Goal: Information Seeking & Learning: Learn about a topic

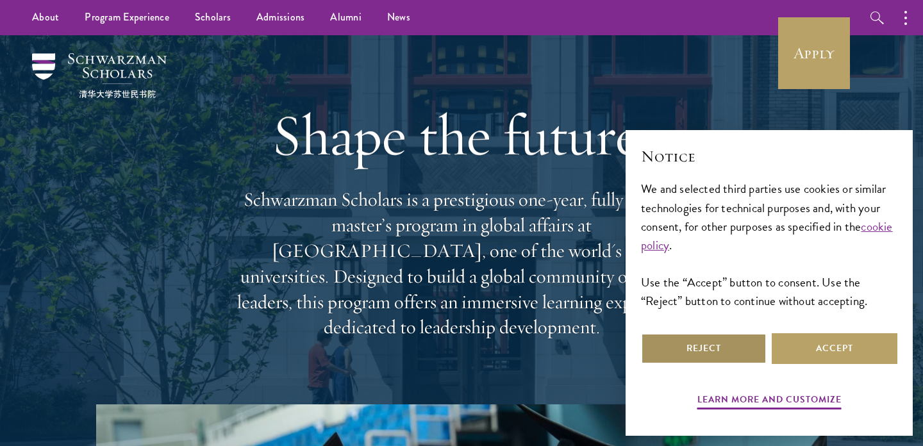
click at [704, 346] on button "Reject" at bounding box center [704, 348] width 126 height 31
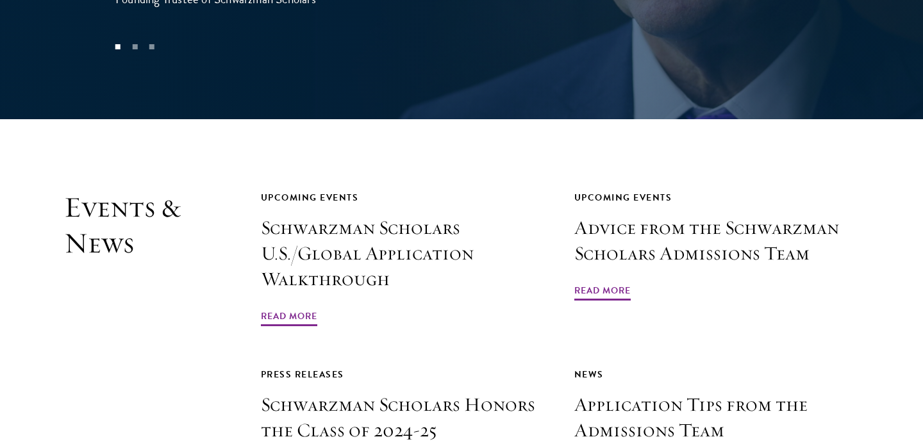
scroll to position [2963, 0]
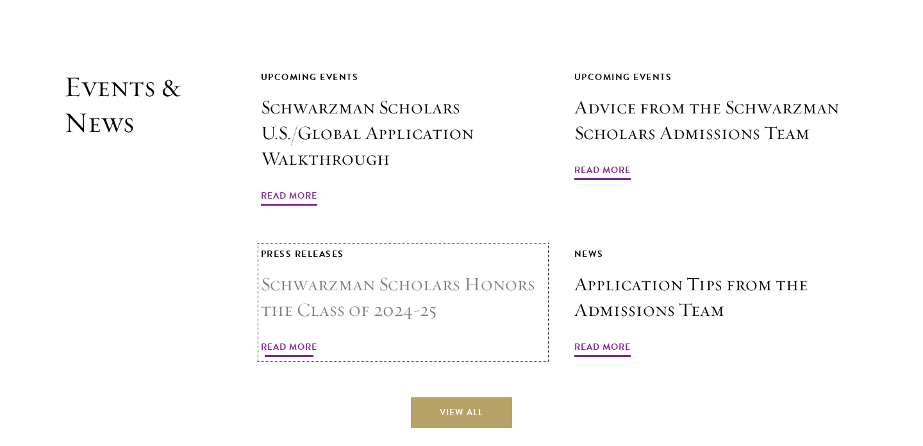
click at [305, 339] on span "Read More" at bounding box center [289, 349] width 56 height 20
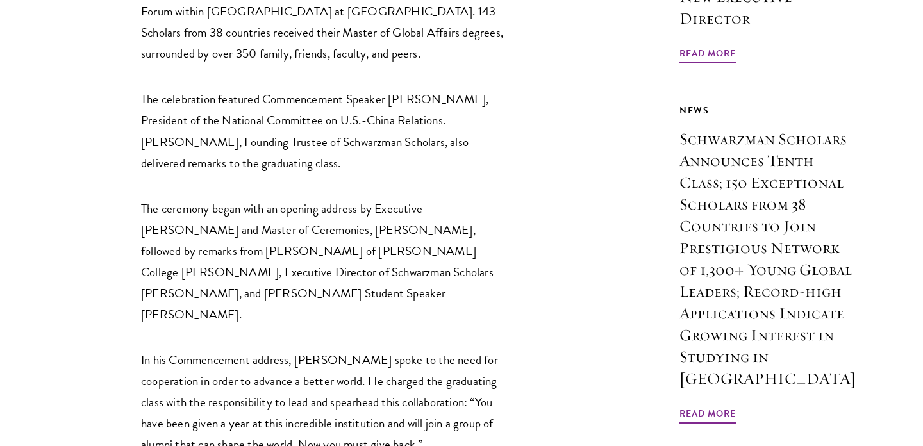
scroll to position [615, 0]
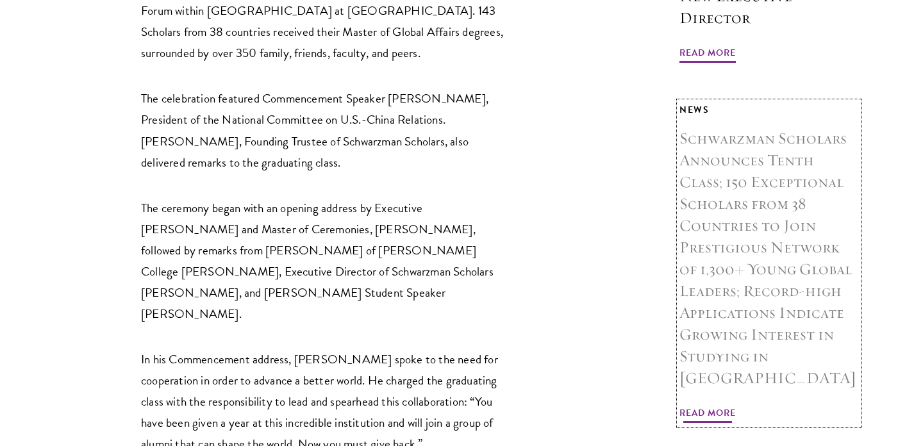
click at [715, 405] on span "Read More" at bounding box center [708, 415] width 56 height 20
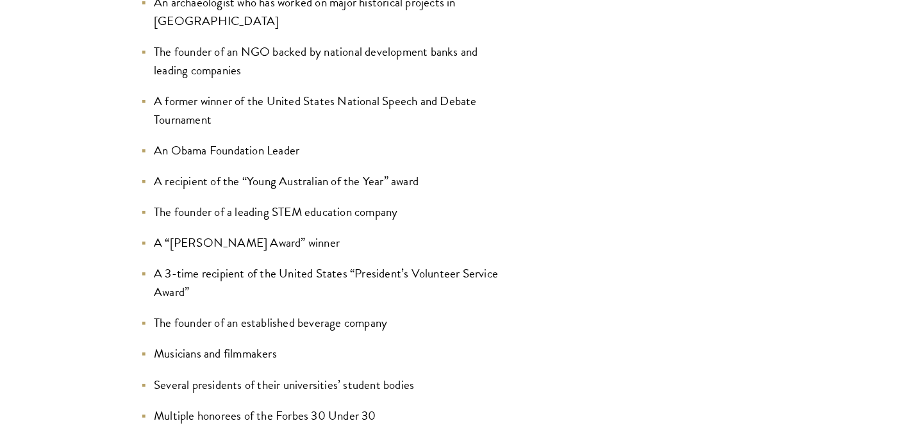
scroll to position [1588, 0]
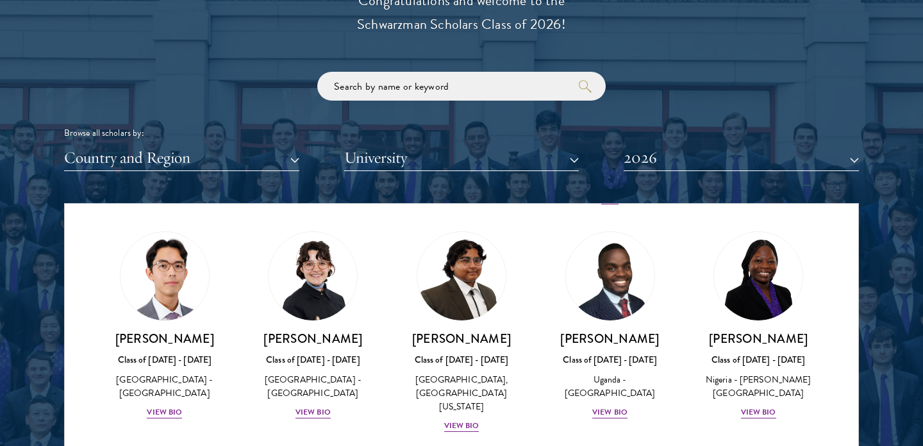
scroll to position [278, 0]
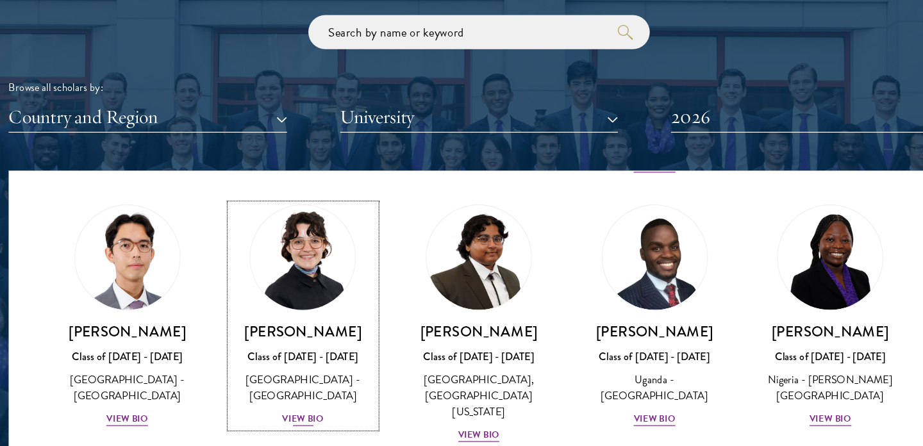
click at [321, 407] on div "View Bio" at bounding box center [313, 413] width 35 height 12
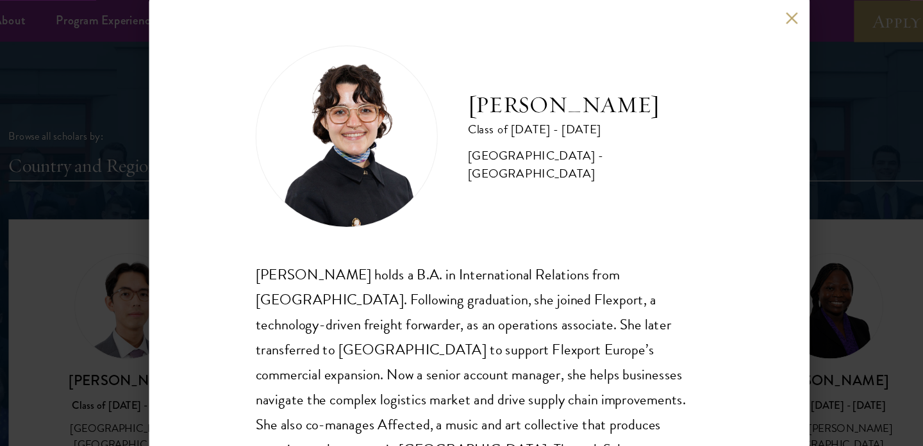
scroll to position [1512, 0]
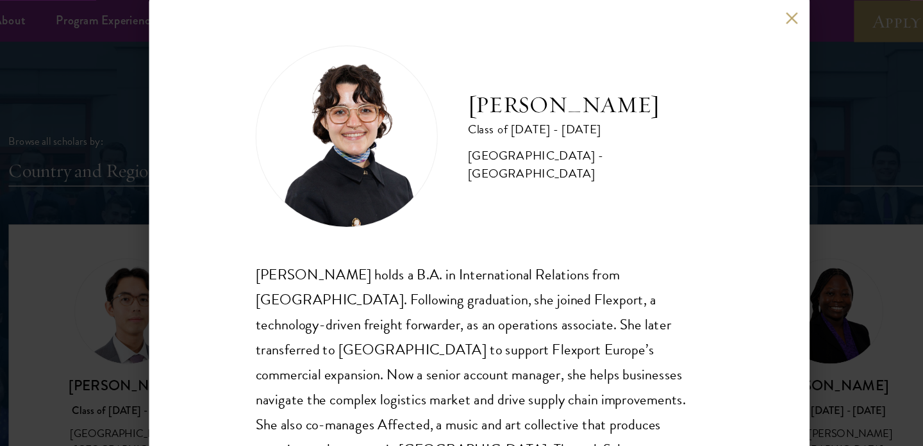
click at [727, 13] on button at bounding box center [725, 15] width 11 height 11
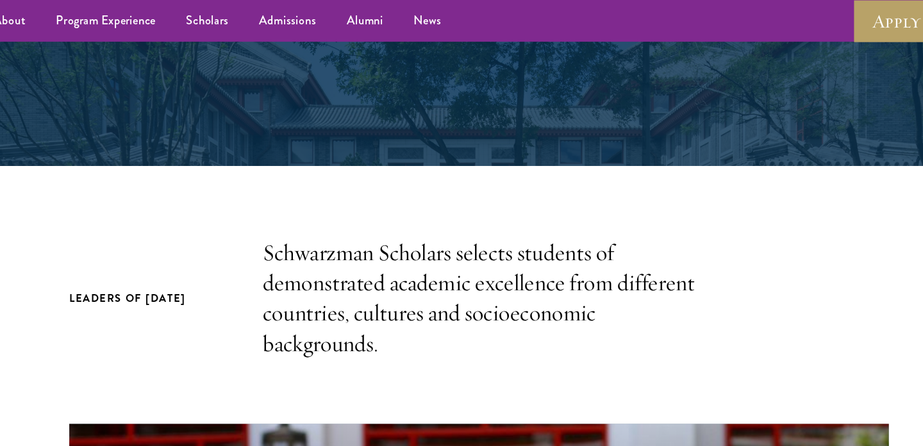
scroll to position [85, 0]
